Goal: Information Seeking & Learning: Learn about a topic

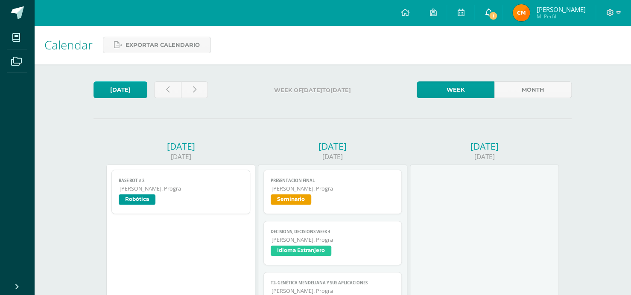
click at [498, 9] on link "1" at bounding box center [488, 13] width 27 height 26
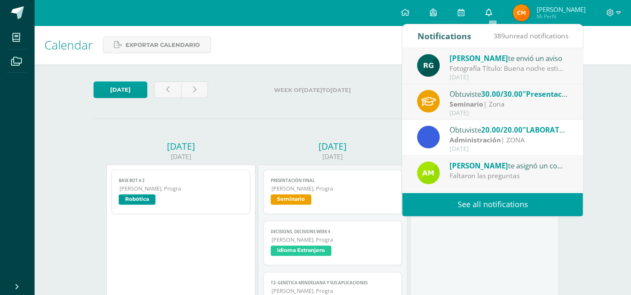
click at [496, 9] on link "0" at bounding box center [488, 13] width 27 height 26
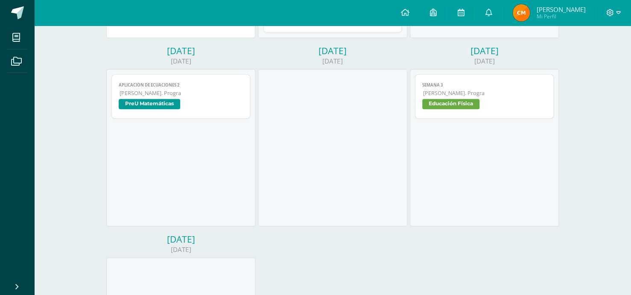
scroll to position [142, 0]
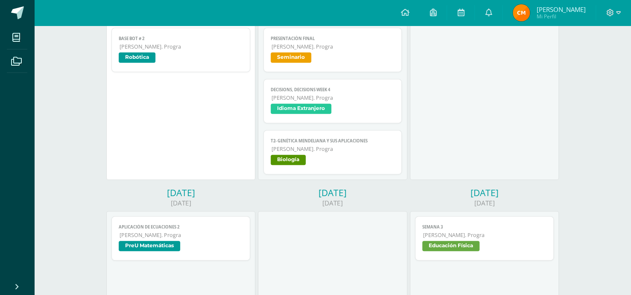
click at [349, 162] on span "Biología" at bounding box center [333, 161] width 124 height 12
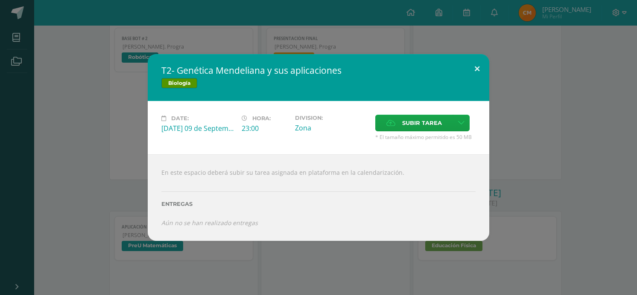
click at [474, 68] on button at bounding box center [477, 68] width 24 height 29
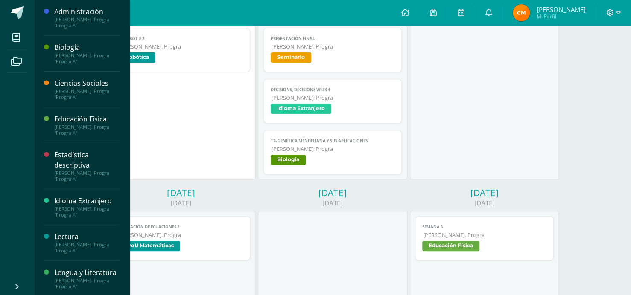
click at [66, 125] on div "[PERSON_NAME]. Progra "Progra A"" at bounding box center [86, 130] width 65 height 12
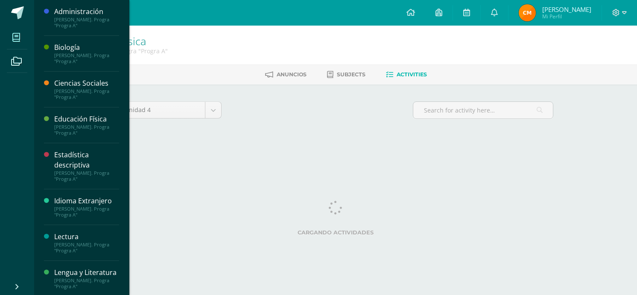
click at [13, 38] on icon at bounding box center [16, 37] width 8 height 9
click at [67, 50] on div "Biología" at bounding box center [86, 48] width 65 height 10
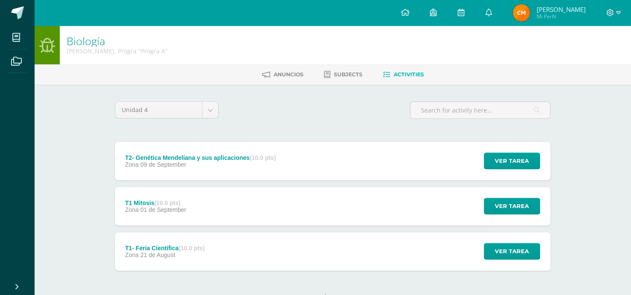
click at [396, 206] on div "T1 Mitosis (10.0 pts) Zona 01 de September Ver tarea T1 Mitosis Biología Cargan…" at bounding box center [332, 206] width 435 height 38
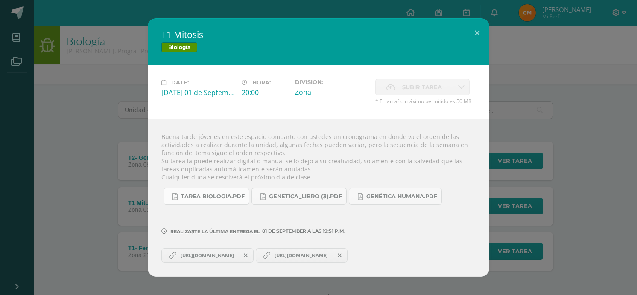
click at [209, 196] on span "Tarea biologia.pdf" at bounding box center [213, 196] width 64 height 7
